Goal: Complete application form

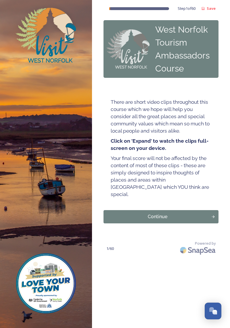
scroll to position [12, 0]
click at [204, 213] on div "Continue" at bounding box center [158, 216] width 102 height 7
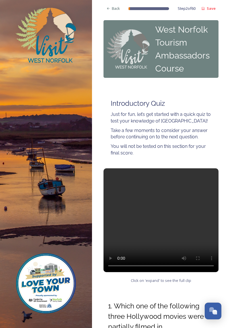
click at [179, 280] on span "Click on 'expand' to see the full clip" at bounding box center [161, 279] width 60 height 5
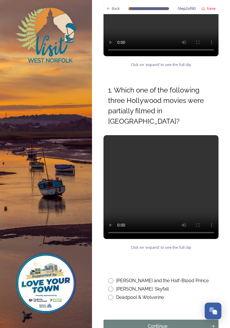
scroll to position [28, 0]
click at [111, 286] on input "radio" at bounding box center [110, 288] width 5 height 5
radio input "true"
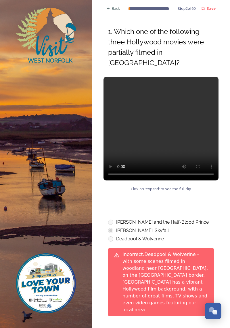
scroll to position [277, 0]
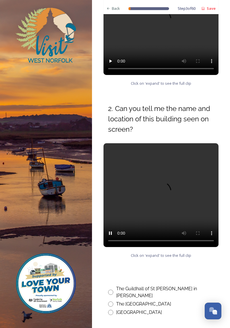
scroll to position [165, 0]
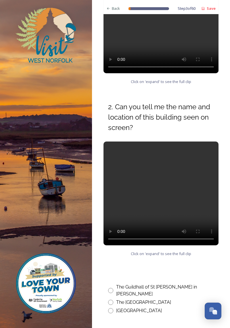
click at [111, 288] on input "radio" at bounding box center [110, 290] width 5 height 5
radio input "true"
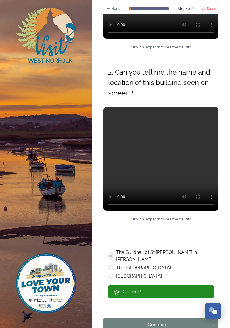
scroll to position [202, 0]
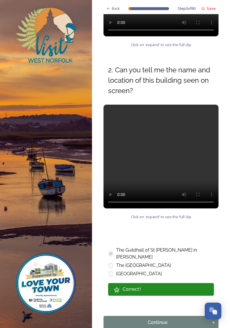
click at [171, 319] on div "Continue" at bounding box center [158, 322] width 102 height 7
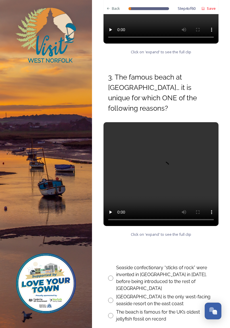
scroll to position [195, 0]
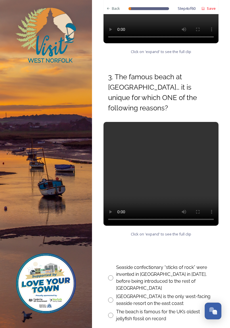
click at [111, 275] on input "radio" at bounding box center [110, 277] width 5 height 5
radio input "true"
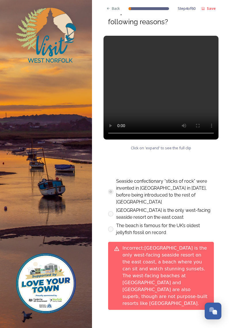
scroll to position [281, 0]
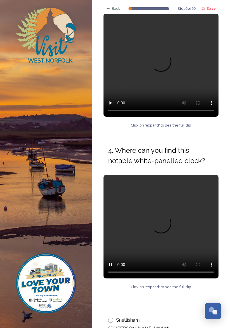
scroll to position [130, 0]
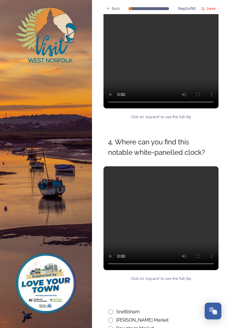
click at [109, 326] on input "radio" at bounding box center [110, 328] width 5 height 5
radio input "true"
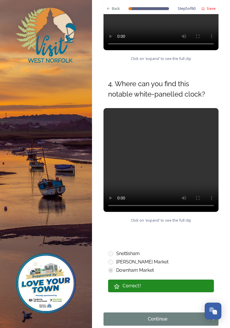
scroll to position [192, 0]
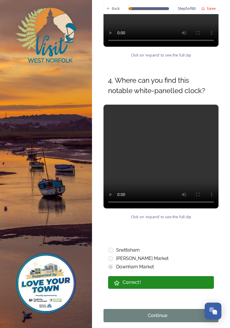
click at [169, 309] on button "Continue" at bounding box center [161, 315] width 115 height 13
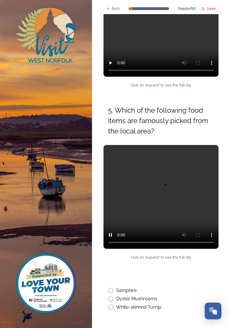
scroll to position [164, 0]
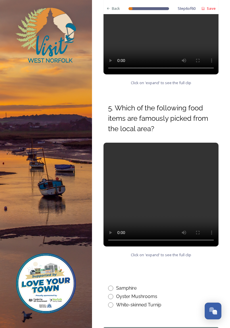
click at [112, 285] on input "radio" at bounding box center [110, 287] width 5 height 5
radio input "true"
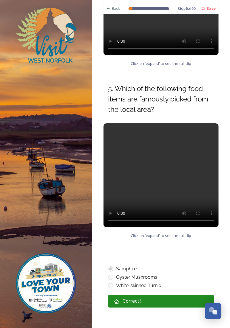
scroll to position [183, 0]
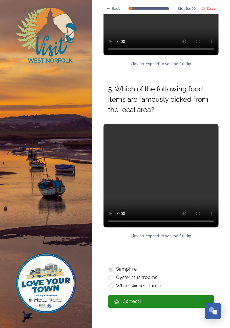
click at [180, 298] on div "Correct!" at bounding box center [166, 301] width 86 height 7
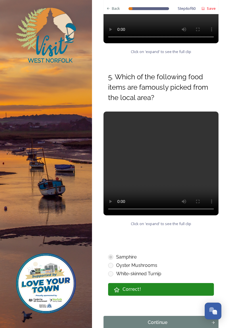
scroll to position [202, 0]
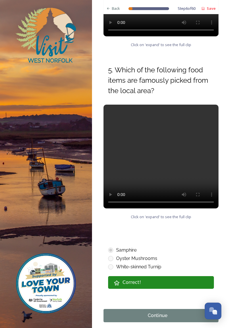
click at [187, 309] on button "Continue" at bounding box center [161, 315] width 115 height 13
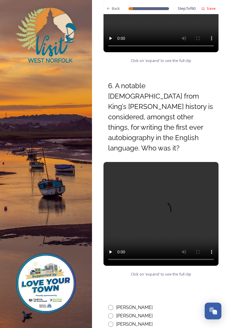
scroll to position [190, 0]
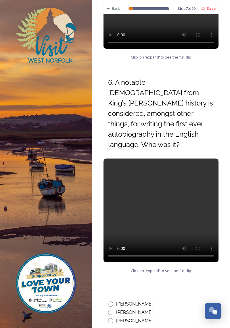
click at [112, 301] on input "radio" at bounding box center [110, 303] width 5 height 5
radio input "true"
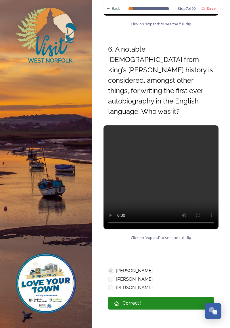
scroll to position [224, 0]
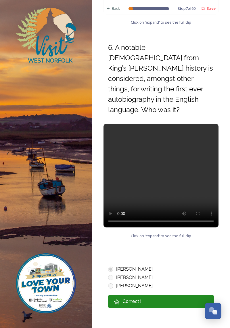
click at [181, 327] on div "Continue" at bounding box center [158, 334] width 102 height 7
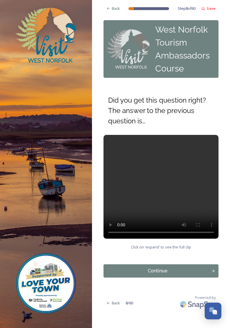
click at [177, 267] on div "Continue" at bounding box center [158, 270] width 102 height 7
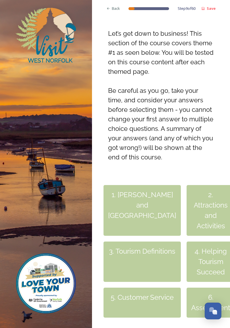
scroll to position [108, 0]
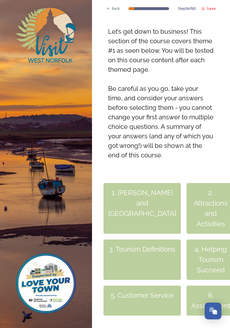
click at [142, 183] on div "1. [PERSON_NAME] and [GEOGRAPHIC_DATA]" at bounding box center [142, 208] width 77 height 51
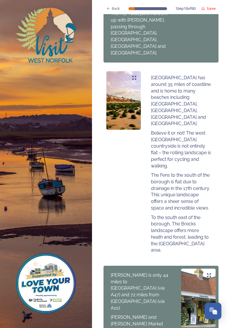
scroll to position [474, 0]
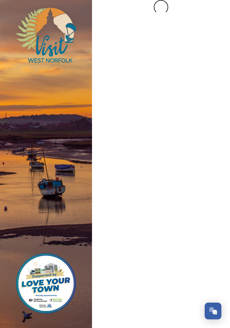
scroll to position [0, 0]
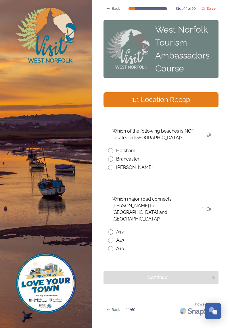
click at [112, 165] on input "radio" at bounding box center [110, 167] width 5 height 5
radio input "true"
click at [111, 246] on input "radio" at bounding box center [110, 248] width 5 height 5
radio input "true"
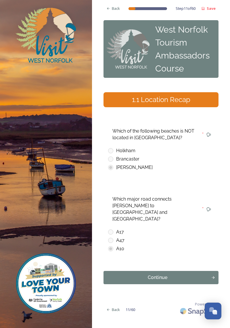
click at [195, 271] on button "Continue" at bounding box center [161, 277] width 115 height 13
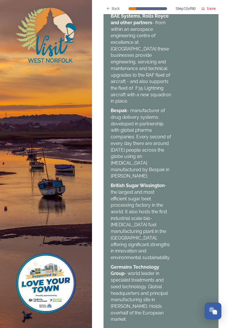
scroll to position [774, 0]
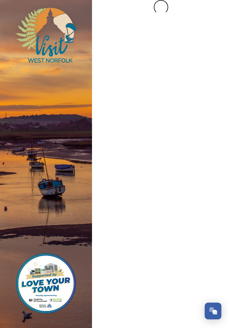
scroll to position [0, 0]
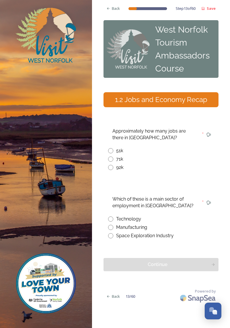
click at [112, 156] on input "radio" at bounding box center [110, 158] width 5 height 5
radio input "true"
click at [112, 224] on input "radio" at bounding box center [110, 226] width 5 height 5
radio input "true"
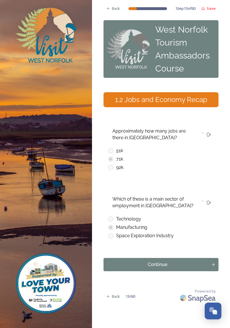
click at [199, 261] on div "Continue" at bounding box center [158, 264] width 102 height 7
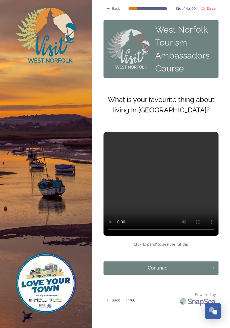
click at [188, 261] on button "Continue" at bounding box center [161, 267] width 115 height 13
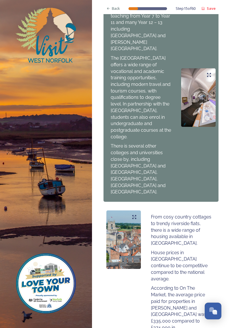
scroll to position [419, 0]
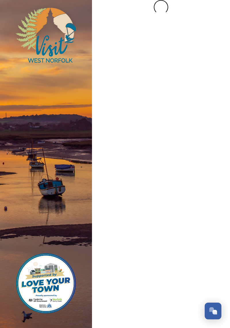
scroll to position [0, 0]
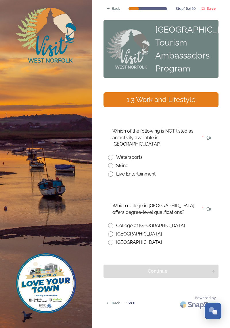
click at [112, 163] on input "radio" at bounding box center [110, 165] width 5 height 5
radio input "true"
click at [112, 223] on input "radio" at bounding box center [110, 225] width 5 height 5
radio input "true"
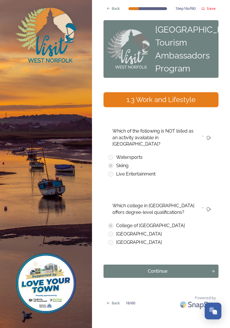
click at [115, 239] on div "[GEOGRAPHIC_DATA]" at bounding box center [161, 242] width 106 height 7
click at [191, 264] on button "Continue" at bounding box center [161, 270] width 115 height 13
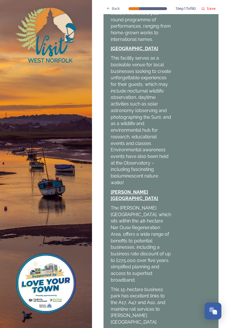
scroll to position [315, 0]
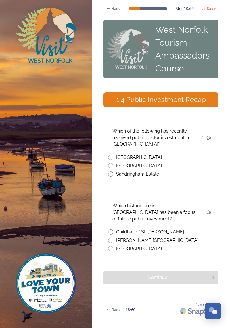
click at [111, 229] on input "radio" at bounding box center [110, 231] width 5 height 5
radio input "true"
click at [111, 155] on input "radio" at bounding box center [110, 157] width 5 height 5
radio input "true"
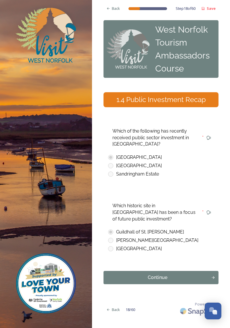
click at [201, 271] on button "Continue" at bounding box center [161, 277] width 115 height 13
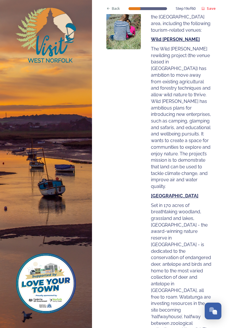
scroll to position [137, 0]
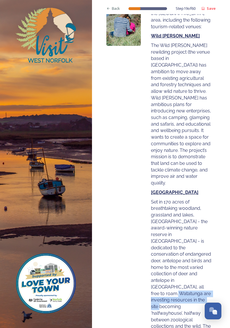
click at [221, 150] on div "Back Step 19 of 60 Save West Norfolk Tourism Ambassadors Course 1.5 Business In…" at bounding box center [161, 276] width 138 height 827
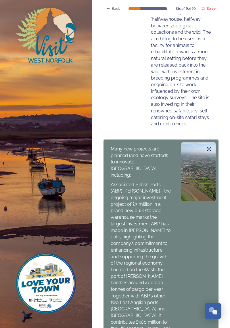
scroll to position [433, 0]
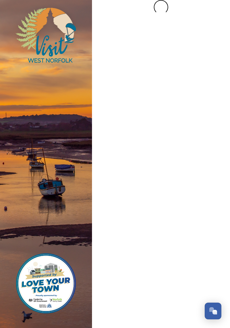
scroll to position [0, 0]
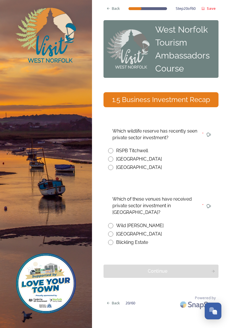
click at [112, 156] on input "radio" at bounding box center [110, 158] width 5 height 5
radio input "true"
click at [111, 223] on input "radio" at bounding box center [110, 225] width 5 height 5
radio input "true"
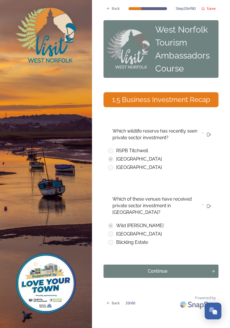
click at [201, 267] on div "Continue" at bounding box center [158, 270] width 102 height 7
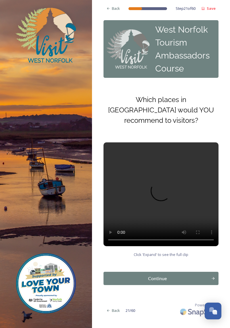
click at [190, 275] on div "Continue" at bounding box center [158, 278] width 102 height 7
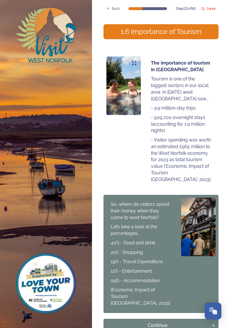
scroll to position [71, 0]
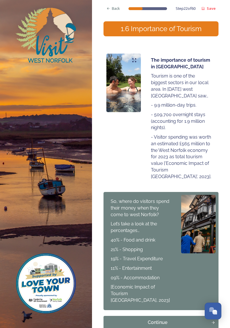
click at [183, 315] on button "Continue" at bounding box center [161, 321] width 115 height 13
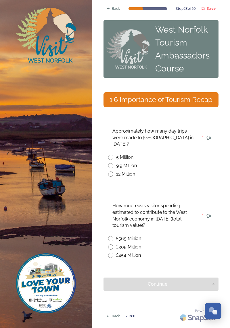
click at [112, 163] on input "radio" at bounding box center [110, 165] width 5 height 5
radio input "true"
click at [111, 252] on input "radio" at bounding box center [110, 254] width 5 height 5
radio input "true"
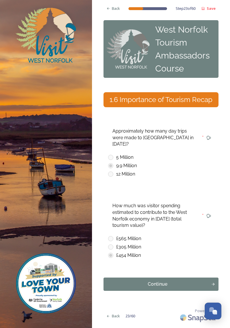
click at [187, 280] on div "Continue" at bounding box center [158, 283] width 102 height 7
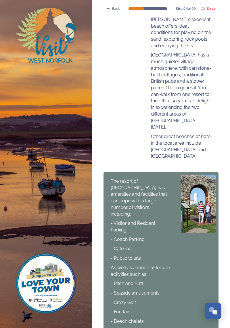
scroll to position [314, 0]
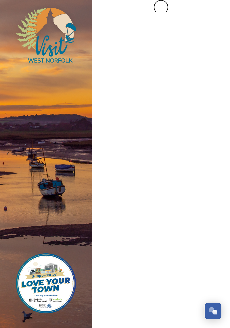
scroll to position [0, 0]
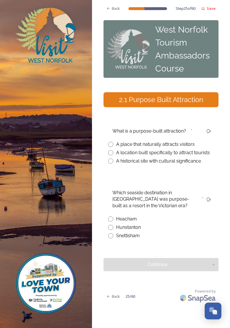
click at [112, 150] on input "radio" at bounding box center [110, 152] width 5 height 5
radio input "true"
click at [112, 224] on input "radio" at bounding box center [110, 226] width 5 height 5
radio input "true"
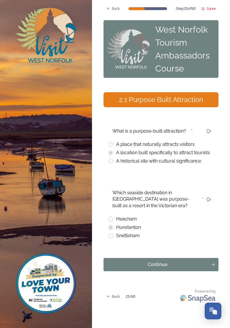
click at [192, 261] on div "Continue" at bounding box center [158, 264] width 102 height 7
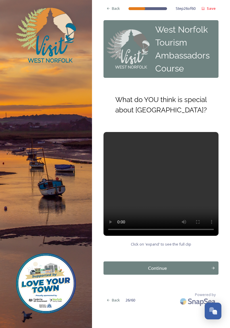
click at [191, 261] on button "Continue" at bounding box center [161, 267] width 115 height 13
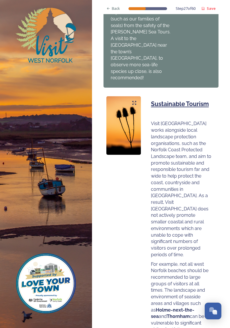
scroll to position [463, 0]
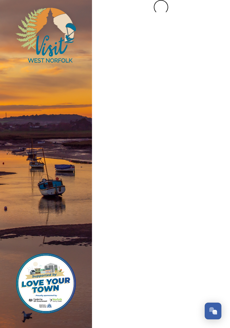
scroll to position [0, 0]
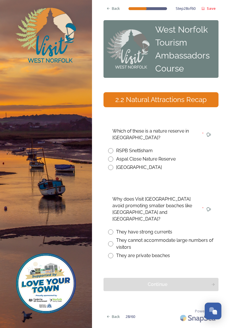
click at [113, 148] on input "radio" at bounding box center [110, 150] width 5 height 5
radio input "true"
click at [112, 253] on input "radio" at bounding box center [110, 255] width 5 height 5
radio input "true"
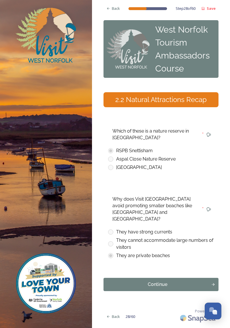
click at [197, 281] on div "Continue" at bounding box center [158, 284] width 102 height 7
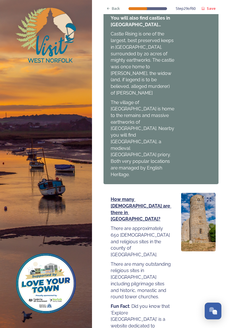
scroll to position [904, 0]
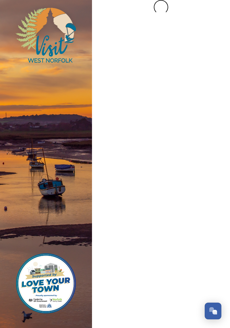
scroll to position [0, 0]
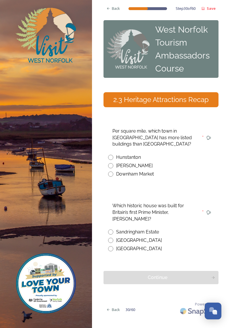
click at [112, 163] on input "radio" at bounding box center [110, 165] width 5 height 5
radio input "true"
click at [112, 237] on input "radio" at bounding box center [110, 239] width 5 height 5
radio input "true"
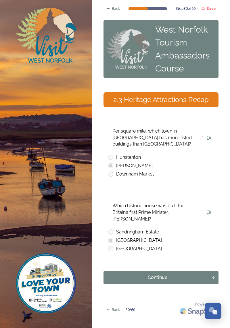
click at [181, 271] on button "Continue" at bounding box center [161, 277] width 115 height 13
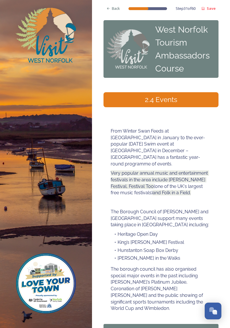
scroll to position [8, 0]
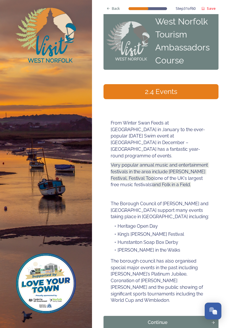
click at [191, 319] on div "Continue" at bounding box center [158, 322] width 102 height 7
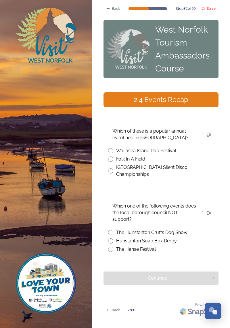
click at [112, 156] on input "radio" at bounding box center [110, 158] width 5 height 5
radio input "true"
click at [112, 230] on input "radio" at bounding box center [110, 232] width 5 height 5
radio input "true"
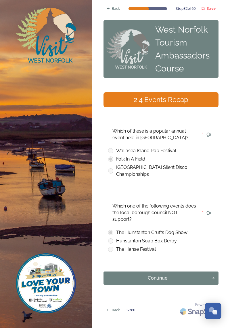
click at [186, 274] on div "Continue" at bounding box center [158, 277] width 102 height 7
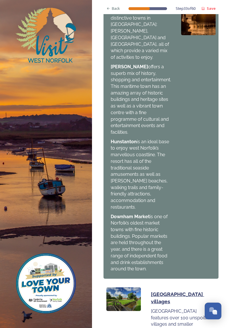
scroll to position [875, 0]
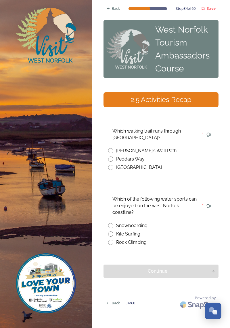
click at [111, 165] on input "radio" at bounding box center [110, 167] width 5 height 5
radio input "true"
click at [106, 303] on div "Back" at bounding box center [113, 302] width 19 height 11
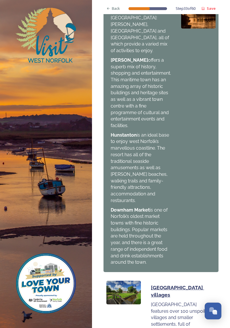
scroll to position [28, 0]
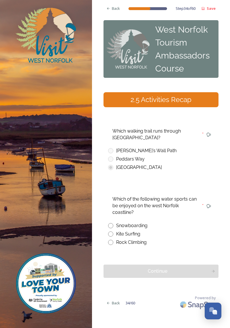
click at [205, 129] on div at bounding box center [209, 134] width 10 height 10
click at [205, 129] on div "Read Question Aloud" at bounding box center [209, 134] width 10 height 10
click at [186, 131] on div "Read Question Aloud" at bounding box center [185, 134] width 32 height 6
click at [211, 129] on div "Read Question Aloud" at bounding box center [209, 134] width 10 height 10
click at [111, 231] on input "radio" at bounding box center [110, 233] width 5 height 5
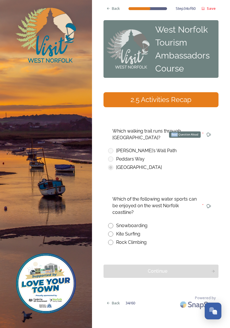
radio input "true"
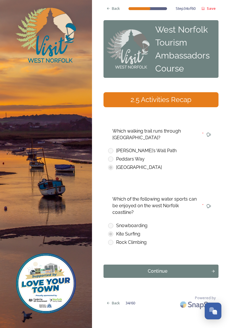
click at [192, 267] on div "Continue" at bounding box center [158, 270] width 102 height 7
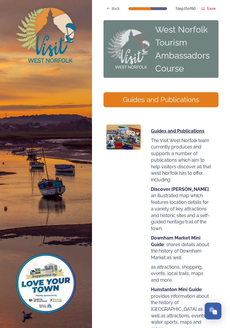
click at [0, 224] on img at bounding box center [46, 164] width 92 height 328
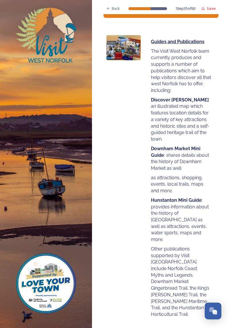
scroll to position [97, 0]
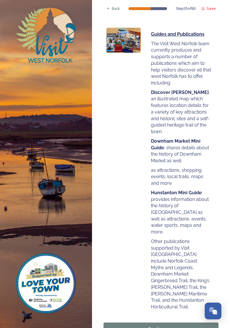
click at [186, 325] on div "Continue" at bounding box center [158, 328] width 102 height 7
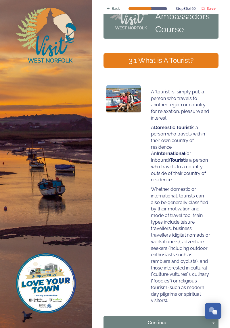
scroll to position [39, 0]
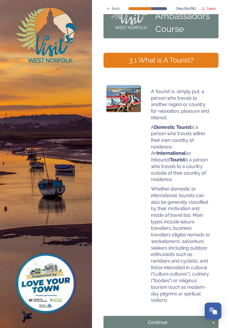
click at [188, 319] on div "Continue" at bounding box center [158, 322] width 102 height 7
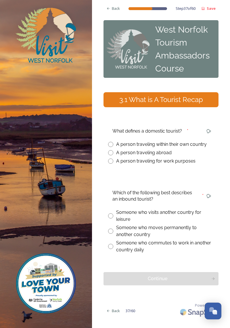
click at [112, 142] on input "radio" at bounding box center [110, 144] width 5 height 5
radio input "true"
click at [112, 213] on input "radio" at bounding box center [110, 215] width 5 height 5
radio input "true"
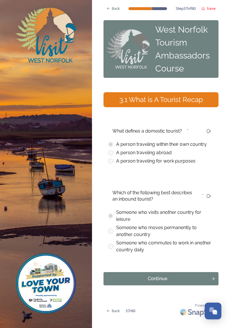
click at [174, 275] on div "Continue" at bounding box center [158, 278] width 102 height 7
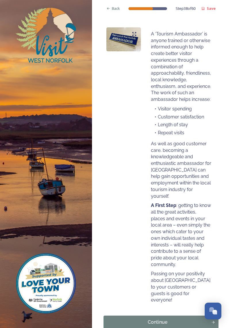
scroll to position [114, 0]
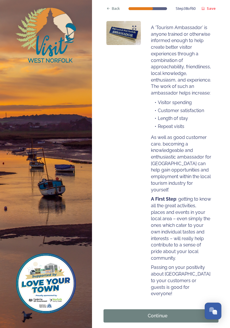
click at [186, 312] on div "Continue" at bounding box center [158, 315] width 102 height 7
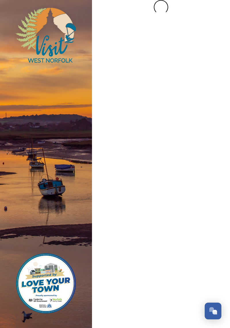
scroll to position [0, 0]
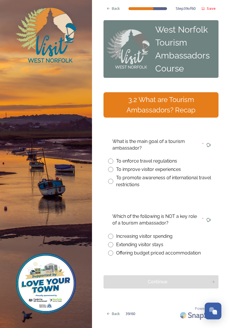
click at [112, 167] on input "radio" at bounding box center [110, 169] width 5 height 5
radio input "true"
click at [111, 233] on input "radio" at bounding box center [110, 235] width 5 height 5
radio input "true"
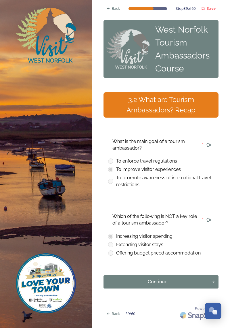
click at [170, 278] on div "Continue" at bounding box center [158, 281] width 102 height 7
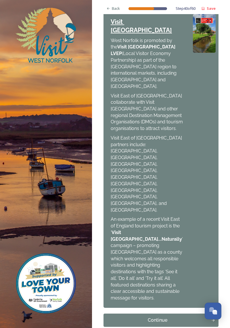
scroll to position [448, 0]
click at [187, 313] on button "Continue" at bounding box center [161, 319] width 115 height 13
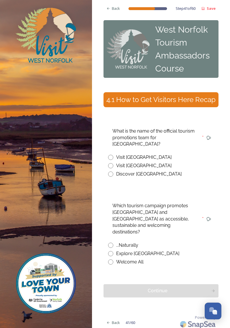
click at [113, 163] on input "radio" at bounding box center [110, 165] width 5 height 5
radio input "true"
click at [111, 251] on input "radio" at bounding box center [110, 253] width 5 height 5
radio input "true"
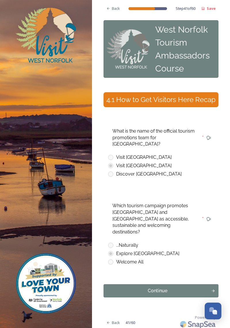
click at [199, 287] on div "Continue" at bounding box center [158, 290] width 102 height 7
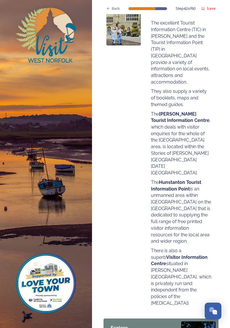
scroll to position [133, 0]
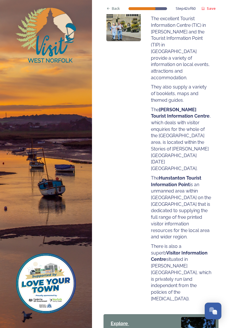
click at [221, 225] on div "Back Step 42 of 60 Save West Norfolk Tourism Ambassadors Course 4.2 Services on…" at bounding box center [161, 331] width 138 height 928
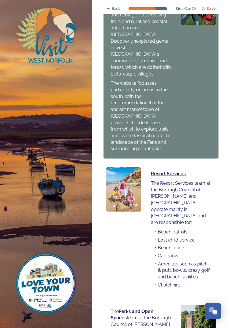
scroll to position [494, 0]
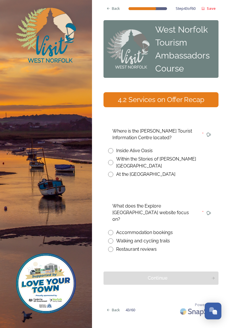
click at [113, 160] on input "radio" at bounding box center [110, 162] width 5 height 5
radio input "true"
click at [112, 238] on input "radio" at bounding box center [110, 240] width 5 height 5
radio input "true"
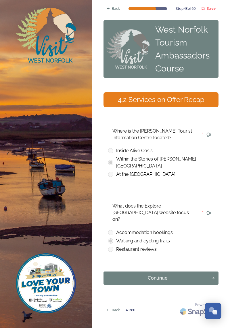
click at [188, 274] on div "Continue" at bounding box center [158, 277] width 102 height 7
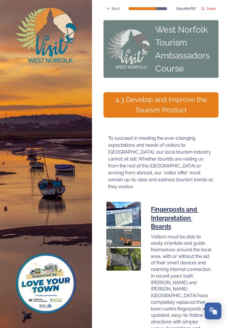
click at [214, 9] on strong "Save" at bounding box center [211, 8] width 9 height 5
